Goal: Book appointment/travel/reservation

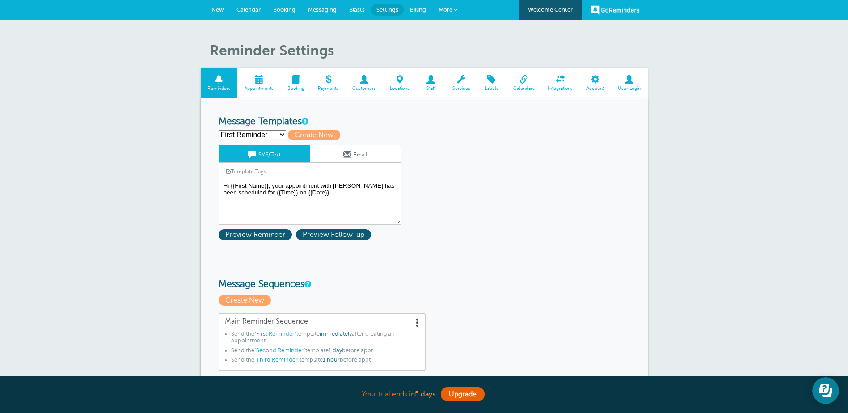
drag, startPoint x: 245, startPoint y: 7, endPoint x: 471, endPoint y: 33, distance: 227.3
click at [245, 7] on span "Calendar" at bounding box center [249, 9] width 24 height 7
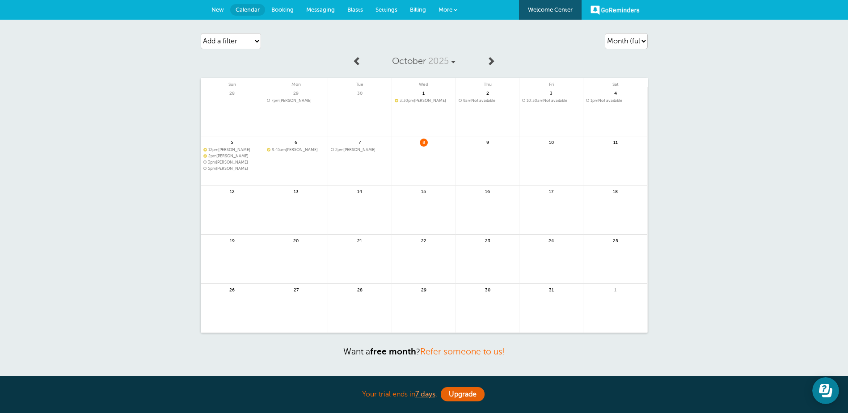
click at [321, 9] on span "Messaging" at bounding box center [320, 9] width 29 height 7
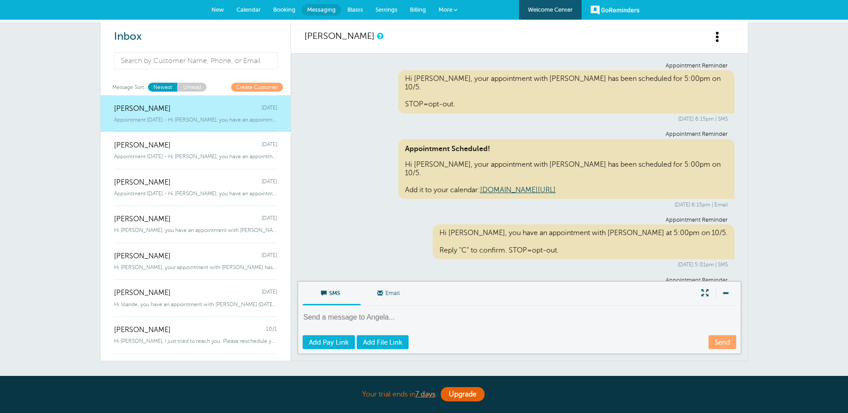
scroll to position [669, 0]
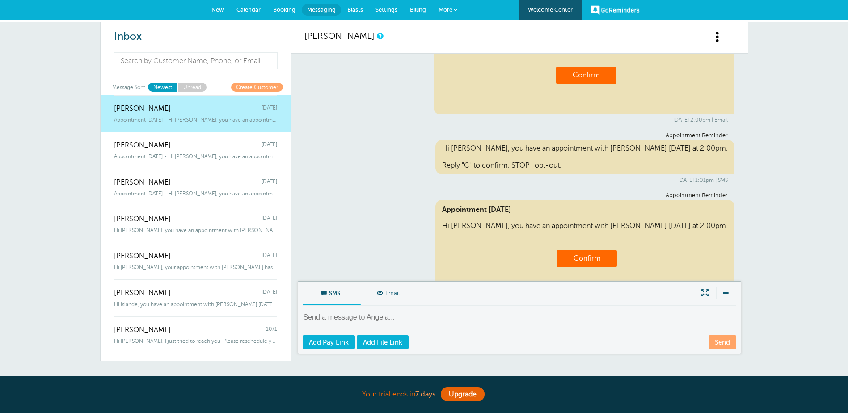
click at [282, 11] on span "Booking" at bounding box center [284, 9] width 22 height 7
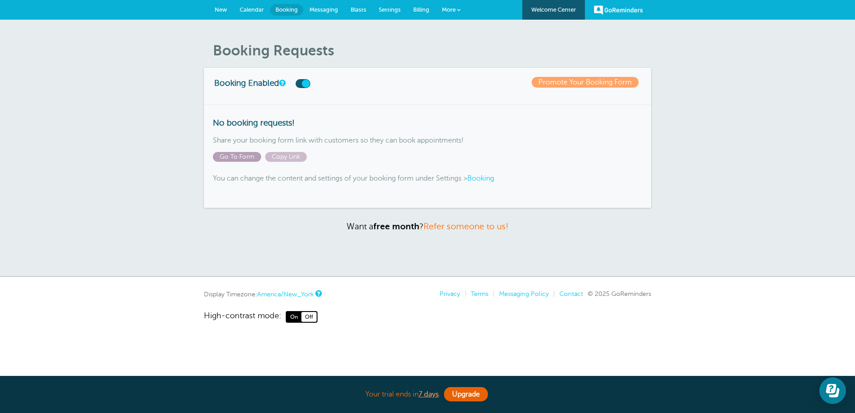
click at [233, 154] on span "Go To Form" at bounding box center [237, 157] width 48 height 10
drag, startPoint x: 247, startPoint y: 8, endPoint x: 274, endPoint y: 4, distance: 27.1
click at [247, 8] on span "Calendar" at bounding box center [252, 9] width 24 height 7
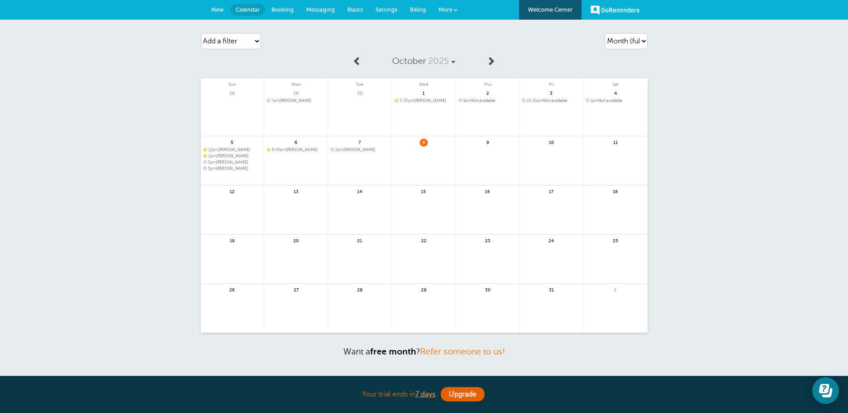
click at [485, 155] on link at bounding box center [487, 166] width 63 height 39
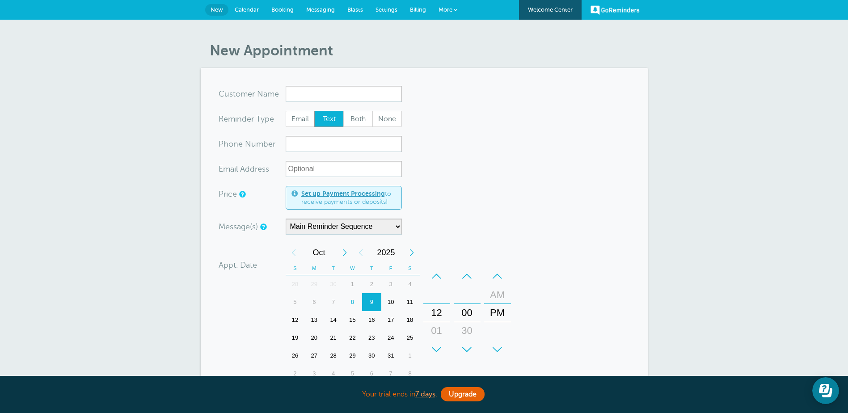
click at [258, 7] on span "Calendar" at bounding box center [247, 9] width 24 height 7
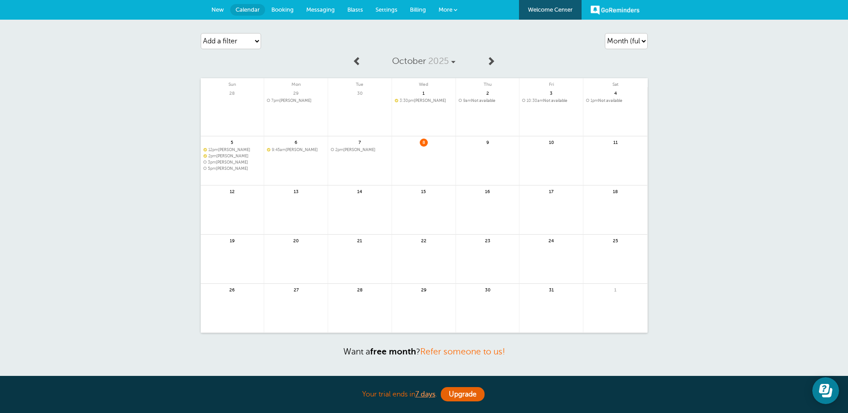
click at [486, 144] on span "9" at bounding box center [488, 142] width 8 height 7
click at [422, 144] on span "8" at bounding box center [424, 142] width 8 height 7
click at [425, 138] on div "8" at bounding box center [424, 160] width 64 height 49
click at [490, 144] on span "9" at bounding box center [488, 142] width 8 height 7
click at [485, 162] on link at bounding box center [487, 166] width 63 height 39
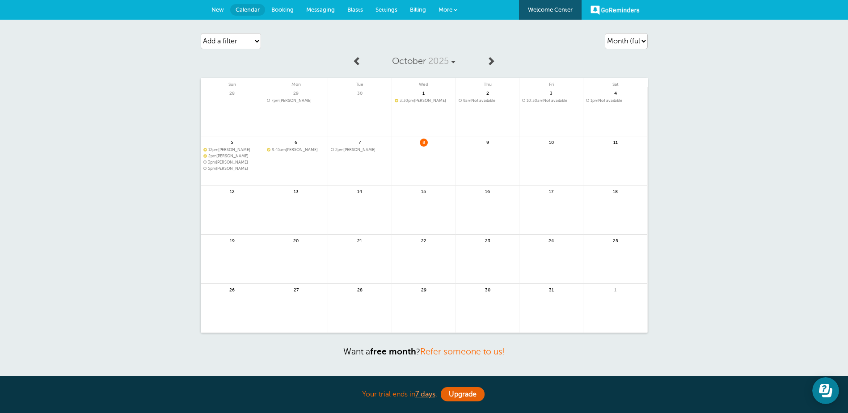
click at [489, 158] on link at bounding box center [487, 166] width 63 height 39
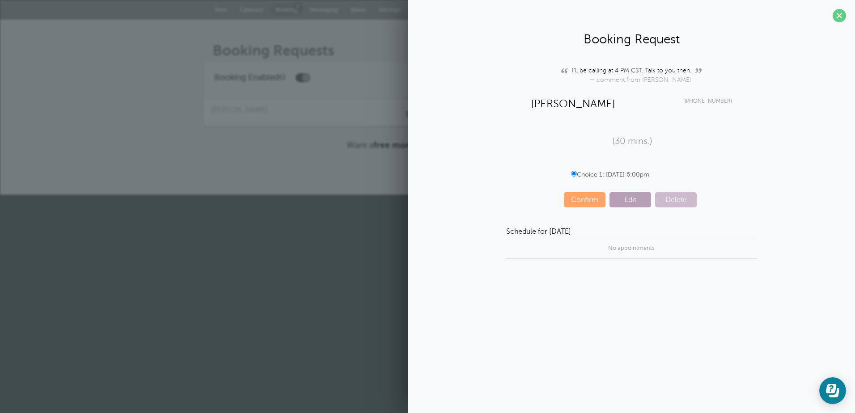
click at [635, 199] on span "Edit" at bounding box center [630, 199] width 42 height 15
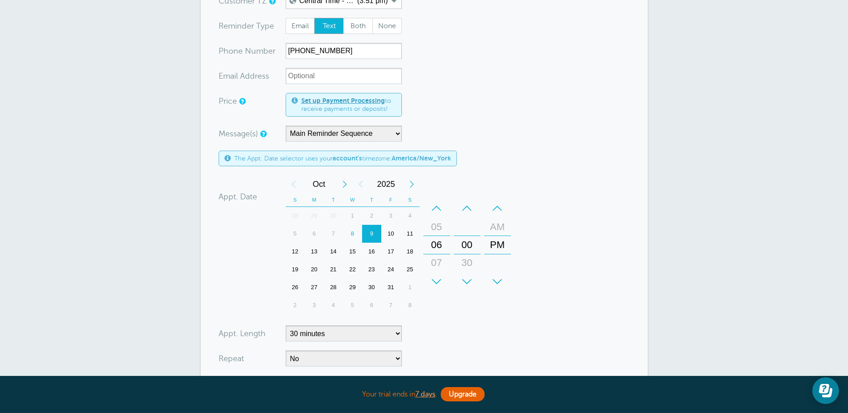
scroll to position [120, 0]
click at [436, 209] on div "–" at bounding box center [436, 209] width 27 height 18
click at [440, 210] on div "–" at bounding box center [436, 209] width 27 height 18
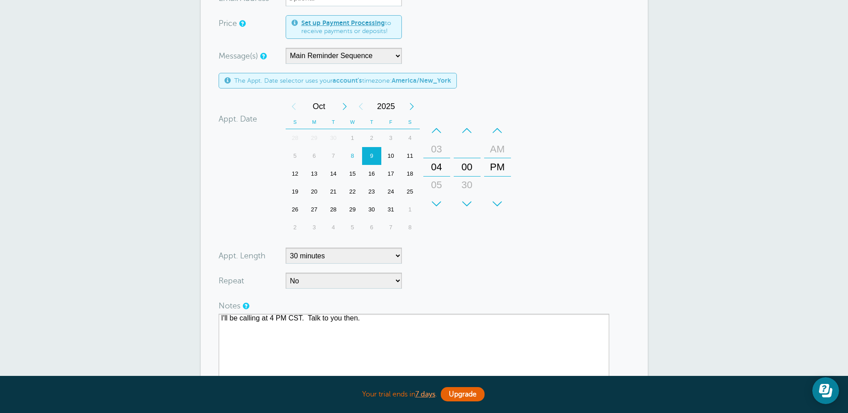
scroll to position [198, 0]
click at [432, 324] on textarea "I'll be calling at 4 PM CST. Talk to you then." at bounding box center [414, 359] width 391 height 89
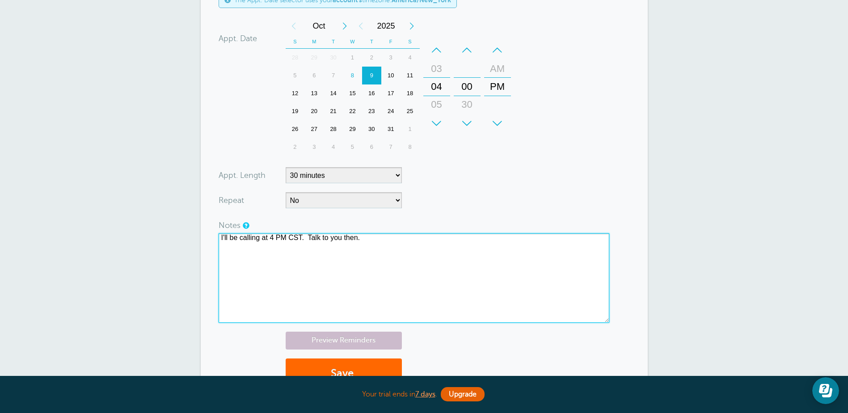
scroll to position [285, 0]
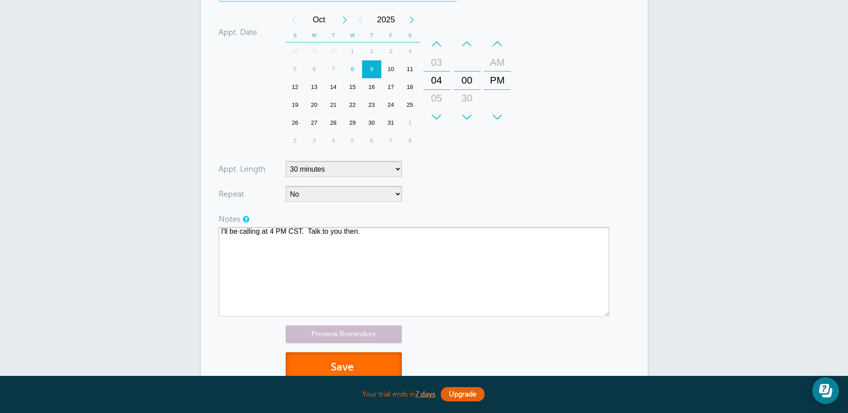
click at [348, 360] on button "Save" at bounding box center [344, 367] width 116 height 31
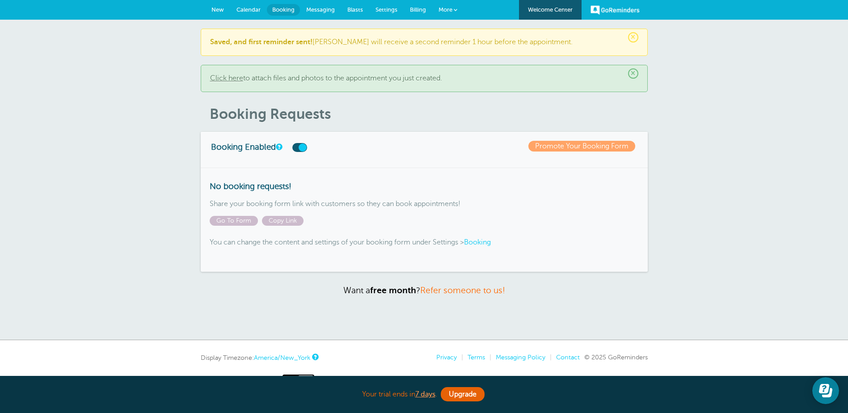
click at [247, 8] on span "Calendar" at bounding box center [249, 9] width 24 height 7
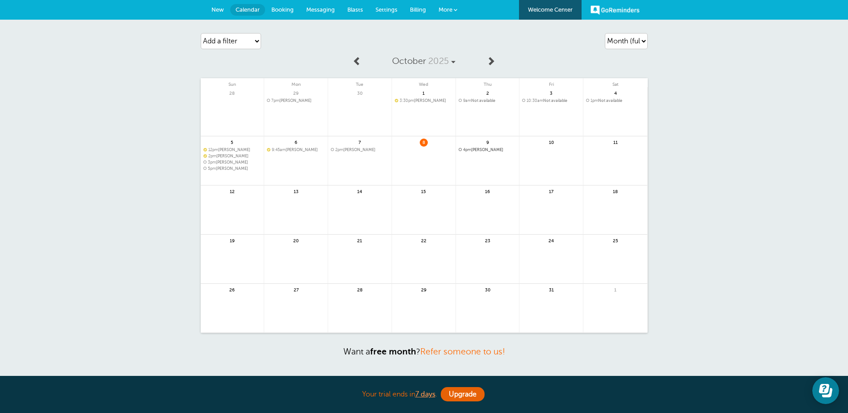
click at [482, 149] on span "4pm [PERSON_NAME]" at bounding box center [488, 150] width 58 height 5
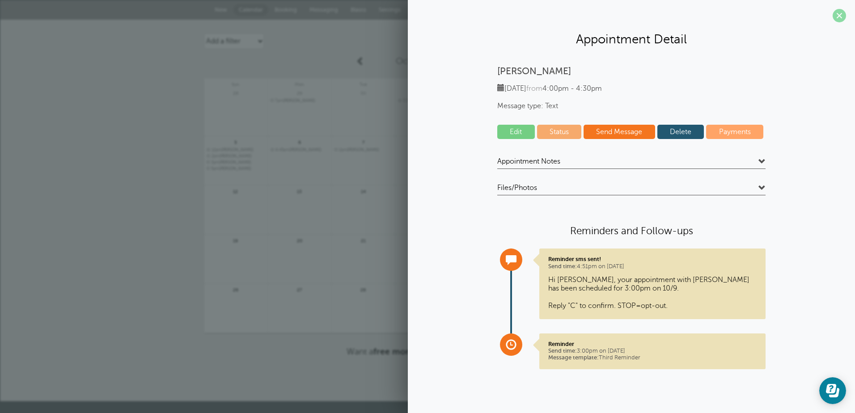
click at [838, 13] on span at bounding box center [839, 15] width 13 height 13
